Goal: Transaction & Acquisition: Purchase product/service

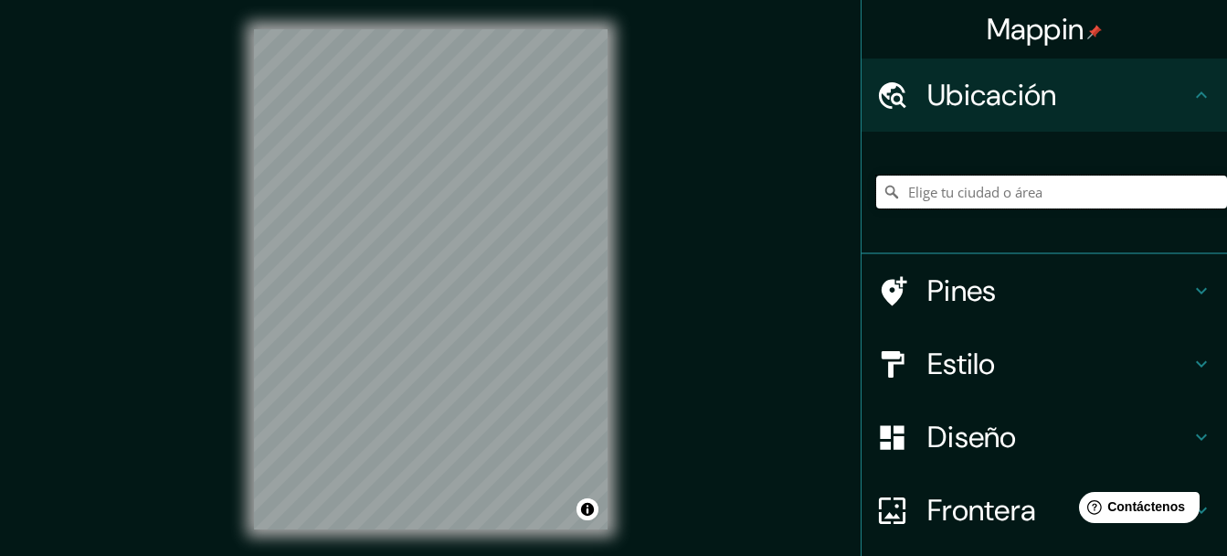
click at [1005, 198] on input "Elige tu ciudad o área" at bounding box center [1051, 191] width 351 height 33
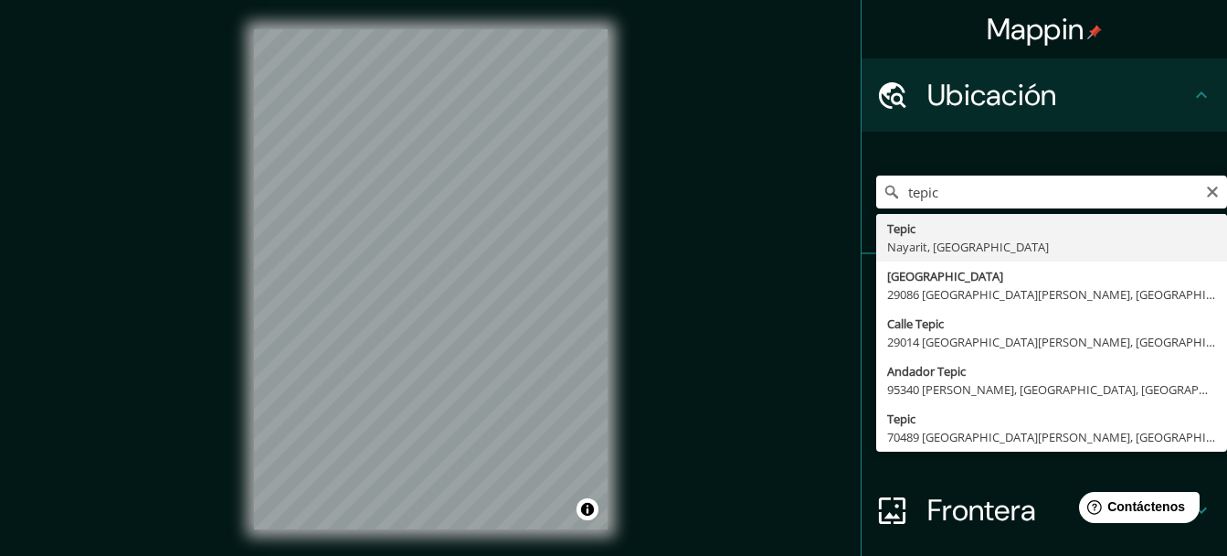
type input "Tepic, [GEOGRAPHIC_DATA], [GEOGRAPHIC_DATA]"
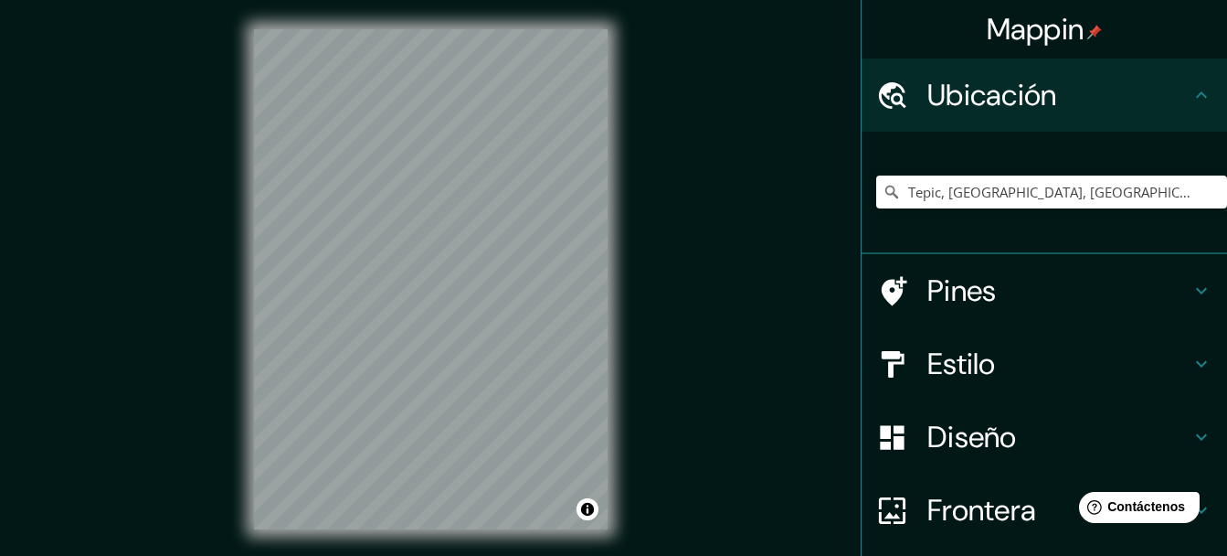
click at [547, 391] on div "Mappin Ubicación Tepic, [GEOGRAPHIC_DATA], [GEOGRAPHIC_DATA] Pines Estilo Diseñ…" at bounding box center [613, 294] width 1227 height 588
drag, startPoint x: 652, startPoint y: 424, endPoint x: 642, endPoint y: 354, distance: 71.1
click at [642, 354] on div "Mappin Ubicación Tepic, [GEOGRAPHIC_DATA], [GEOGRAPHIC_DATA] Pines Estilo Diseñ…" at bounding box center [613, 294] width 1227 height 588
click at [990, 433] on h4 "Diseño" at bounding box center [1059, 437] width 263 height 37
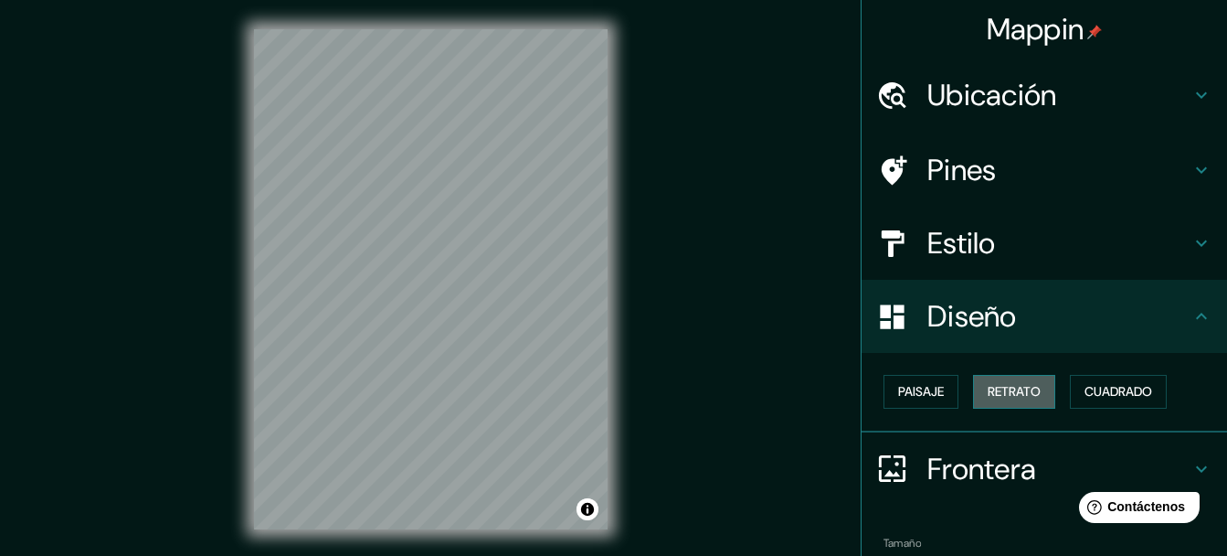
click at [1025, 402] on font "Retrato" at bounding box center [1014, 391] width 53 height 23
click at [1116, 401] on font "Cuadrado" at bounding box center [1119, 391] width 68 height 23
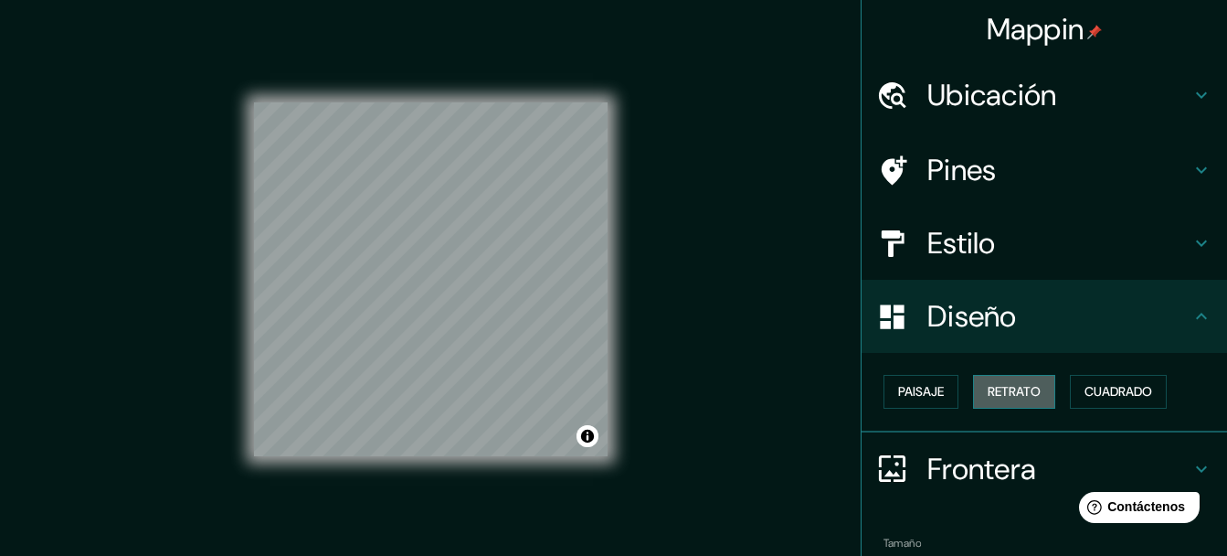
click at [1027, 403] on button "Retrato" at bounding box center [1014, 392] width 82 height 34
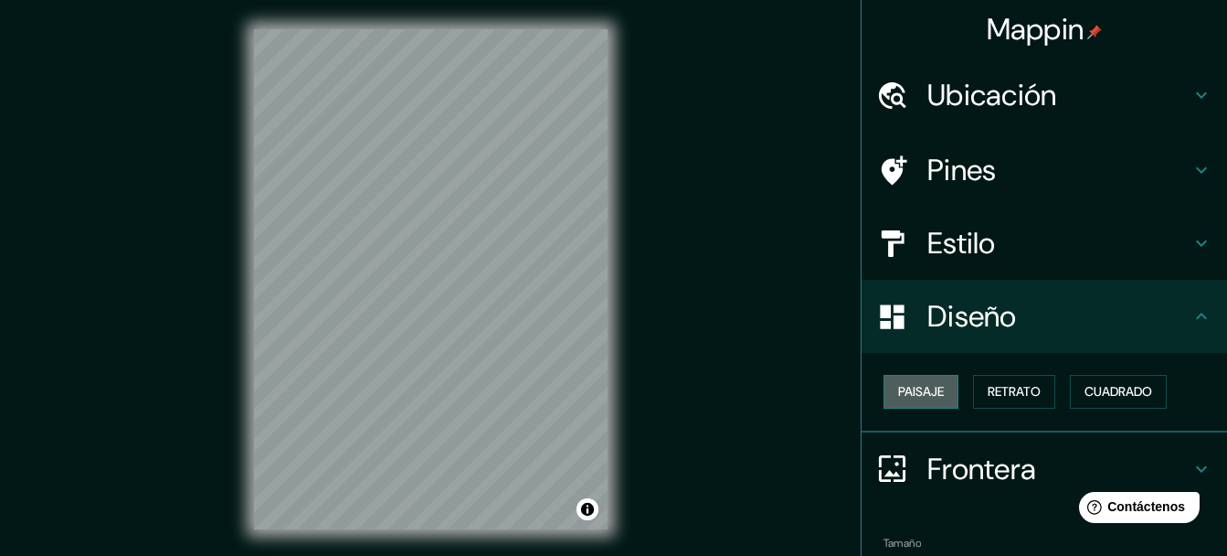
click at [927, 399] on font "Paisaje" at bounding box center [921, 391] width 46 height 23
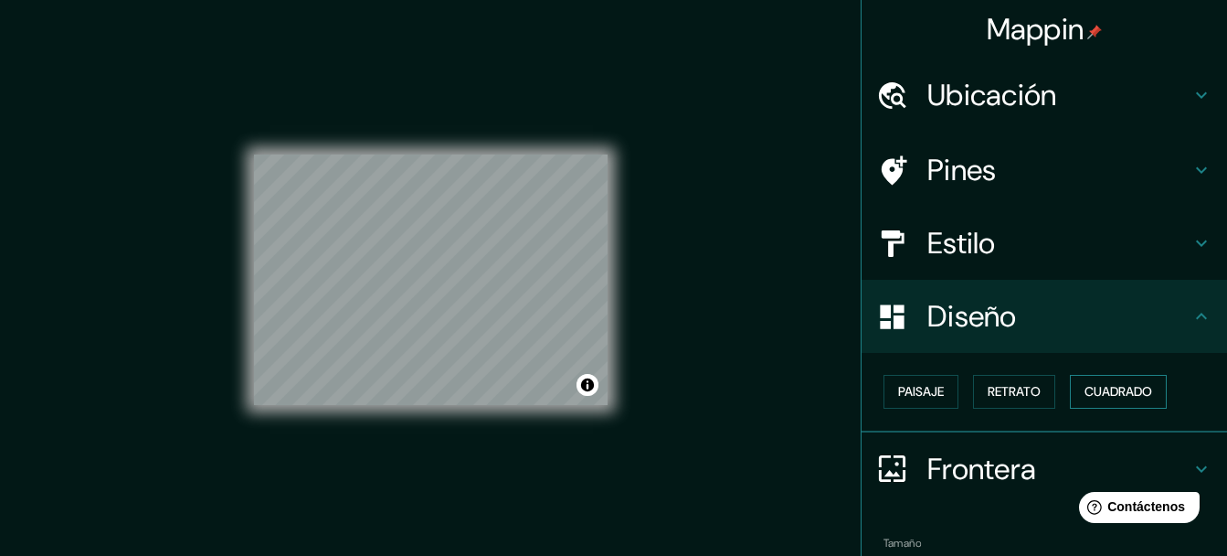
click at [1129, 398] on font "Cuadrado" at bounding box center [1119, 391] width 68 height 23
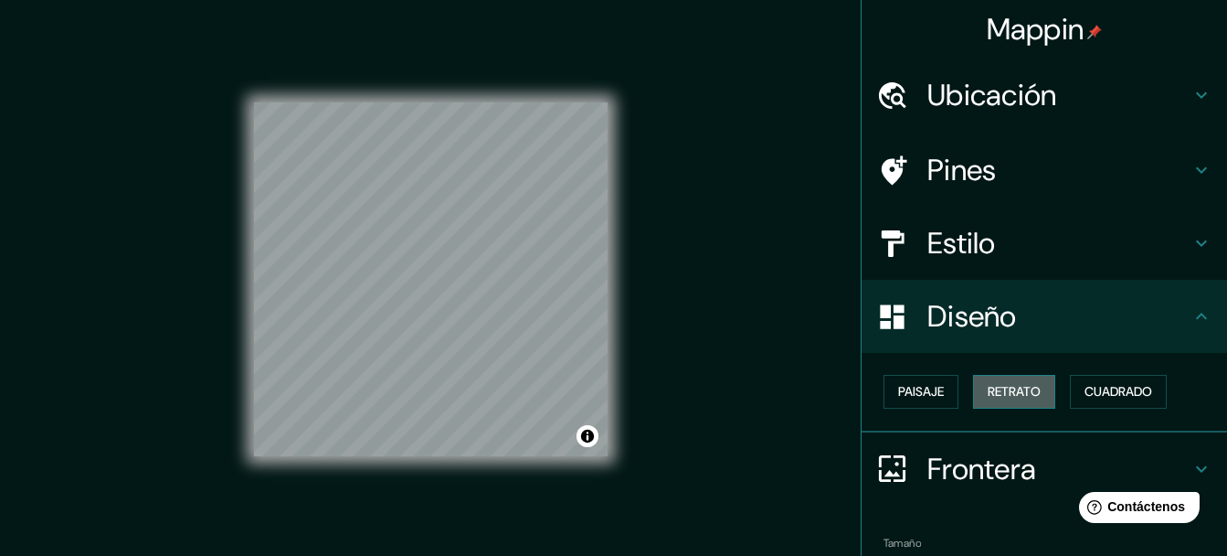
click at [1024, 402] on font "Retrato" at bounding box center [1014, 391] width 53 height 23
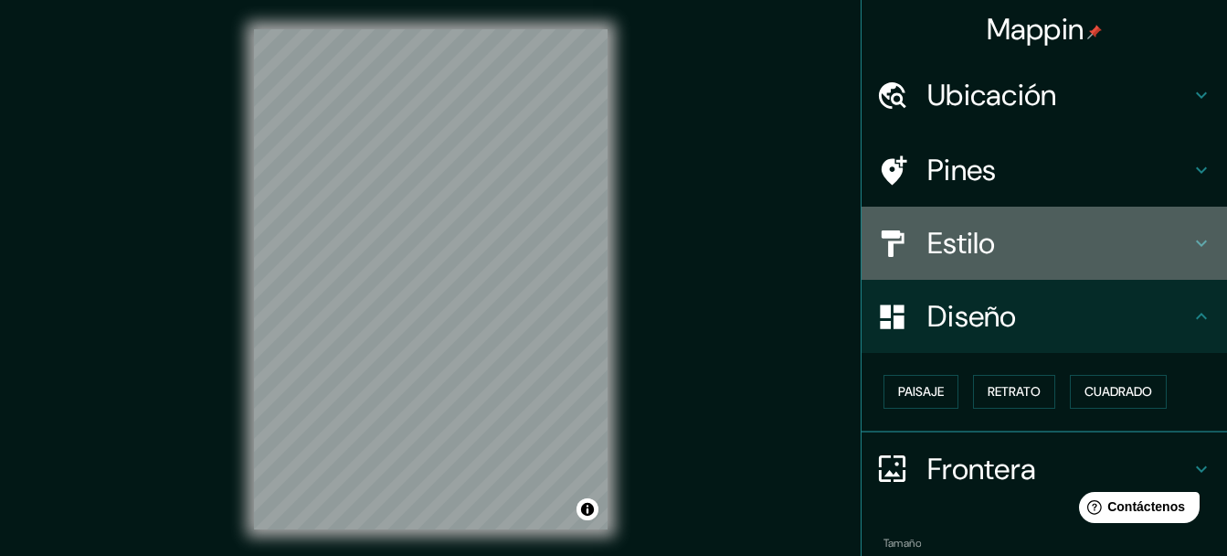
click at [1094, 271] on div "Estilo" at bounding box center [1045, 243] width 366 height 73
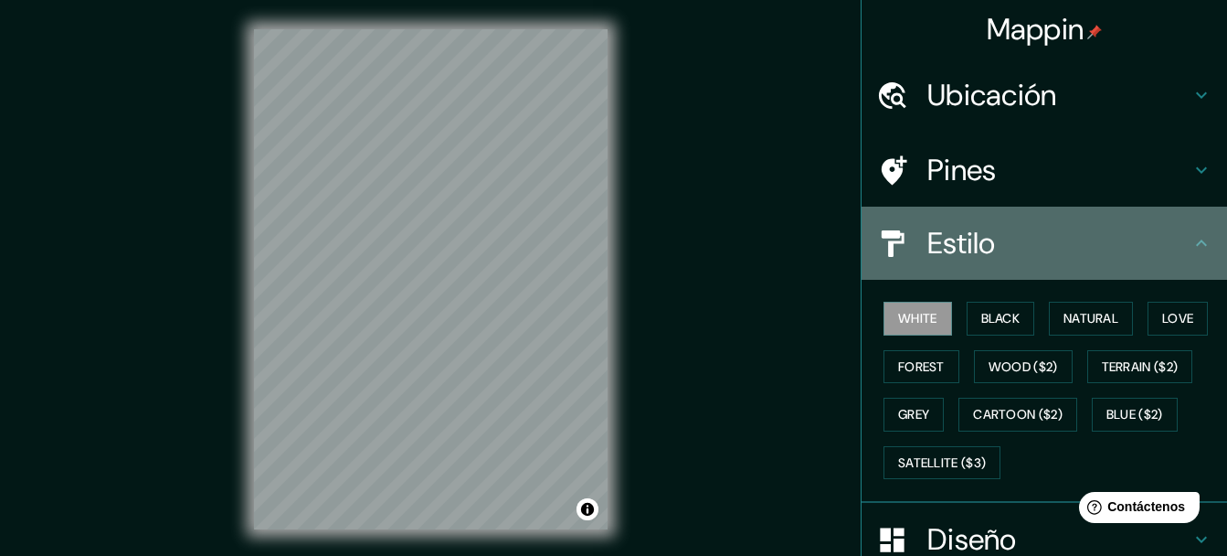
click at [1094, 271] on div "Estilo" at bounding box center [1045, 243] width 366 height 73
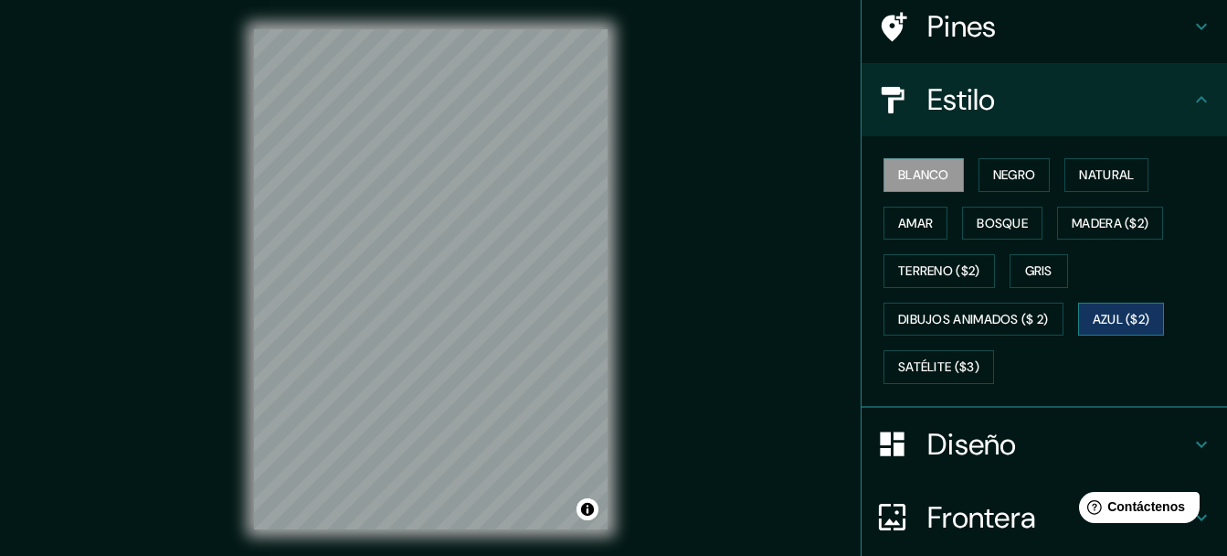
scroll to position [51, 0]
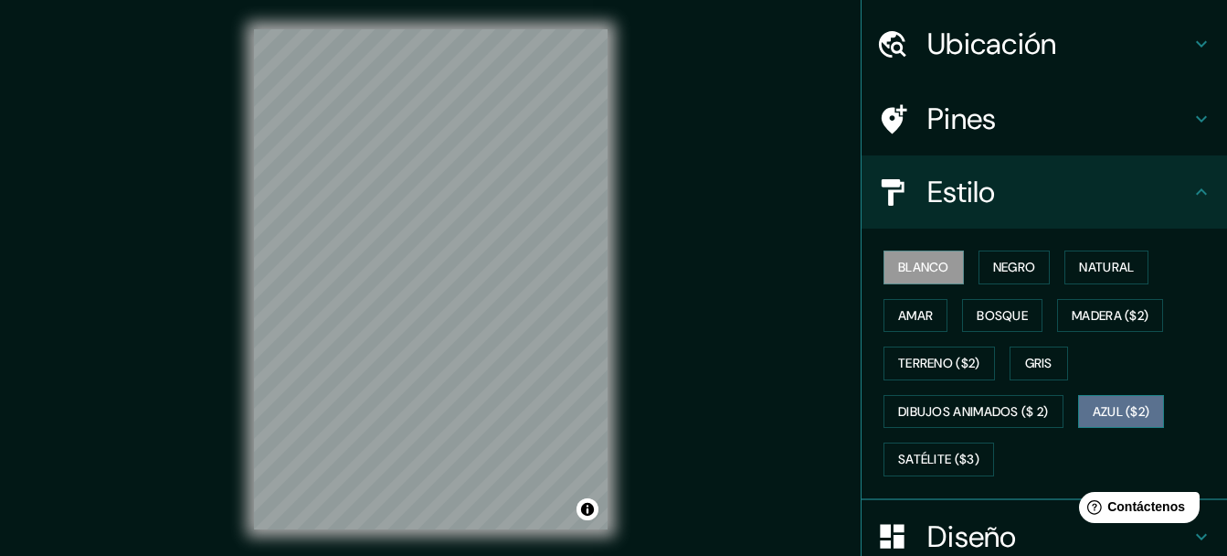
click at [1116, 419] on font "Azul ($2)" at bounding box center [1122, 411] width 58 height 23
